Goal: Use online tool/utility: Utilize a website feature to perform a specific function

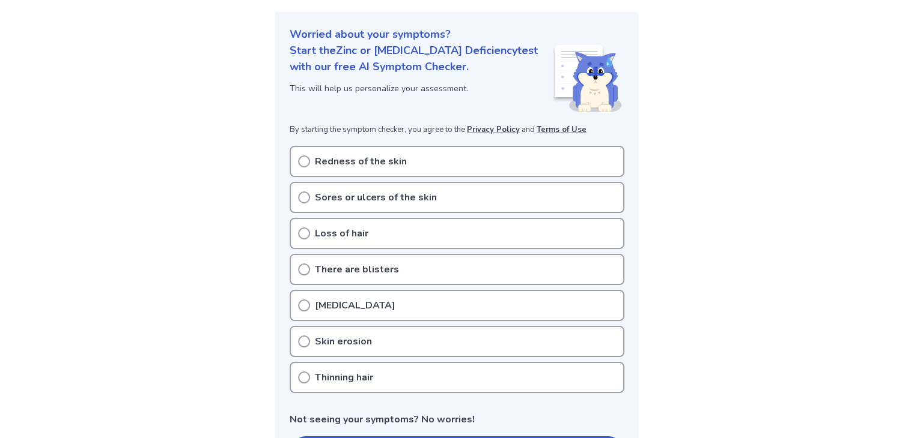
scroll to position [185, 0]
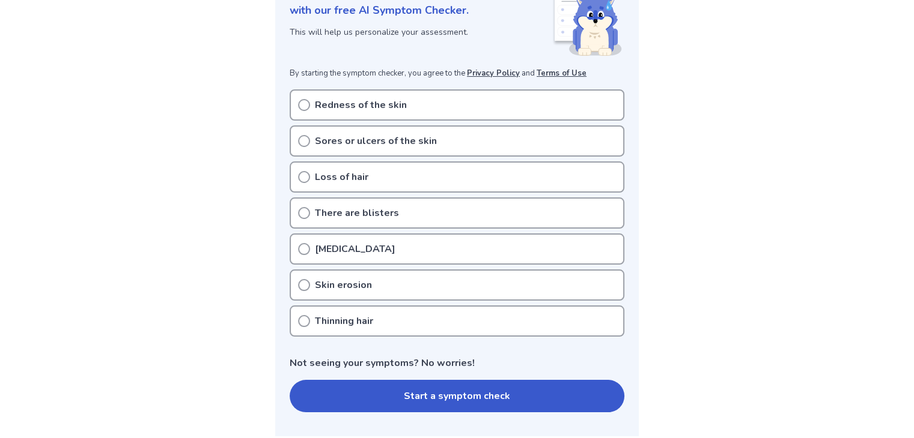
click at [300, 106] on icon at bounding box center [304, 105] width 12 height 12
click at [369, 410] on section "Worried about your symptoms? Start the Zinc or [MEDICAL_DATA] Deficiency test w…" at bounding box center [456, 196] width 363 height 481
click at [334, 396] on button "Start a symptom check" at bounding box center [457, 396] width 335 height 32
